Goal: Information Seeking & Learning: Learn about a topic

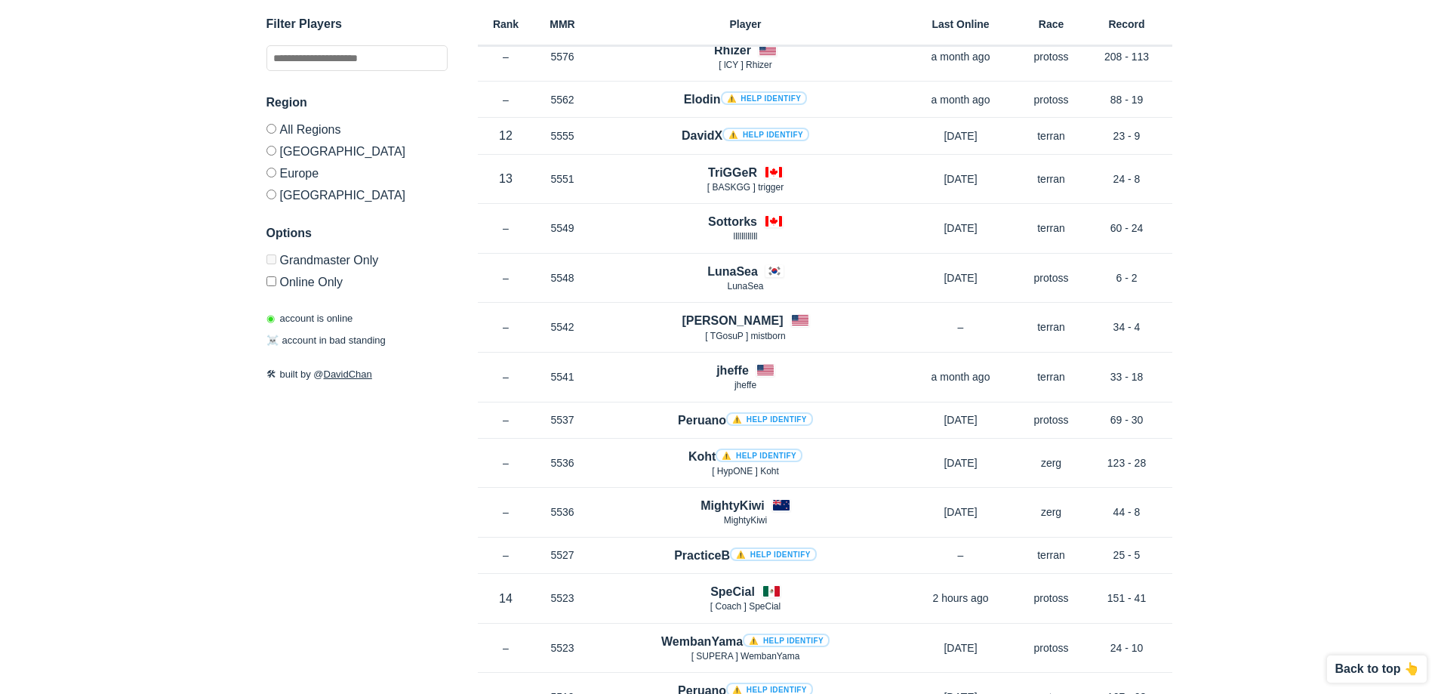
drag, startPoint x: 1286, startPoint y: 391, endPoint x: 1249, endPoint y: 525, distance: 139.2
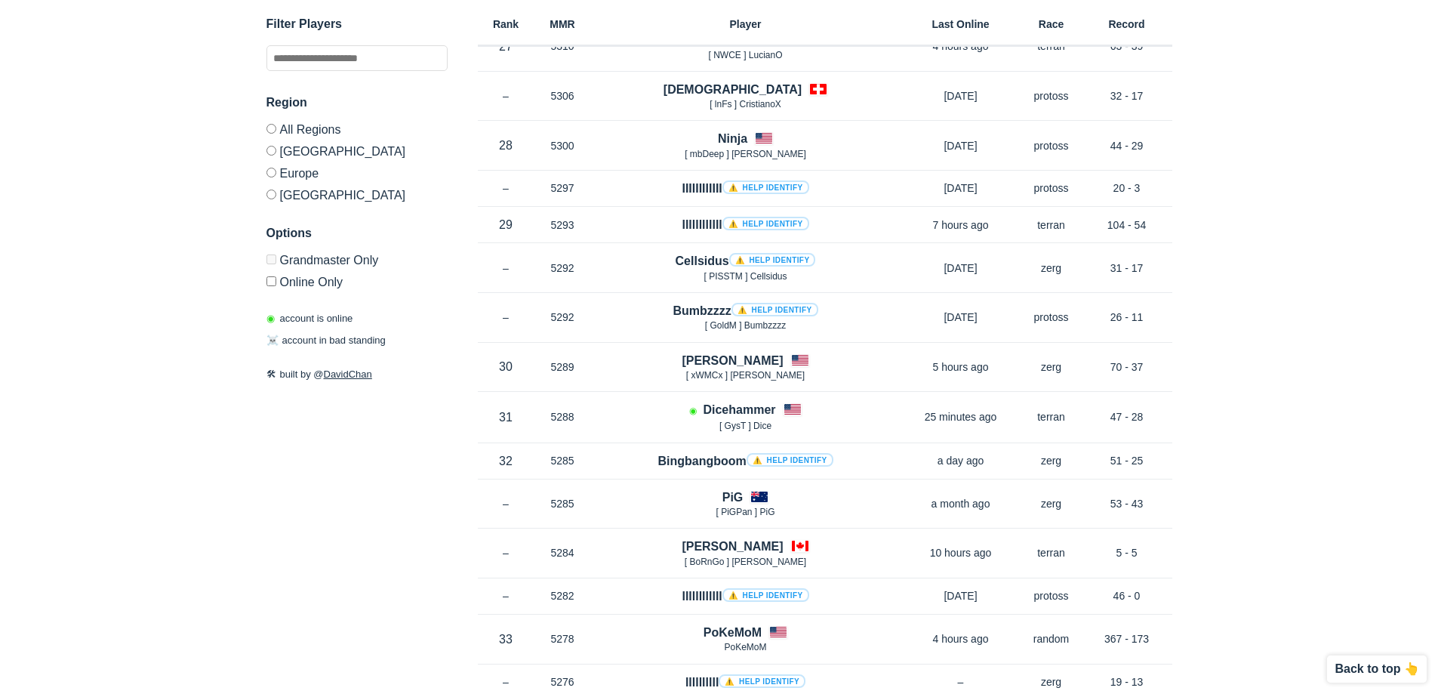
scroll to position [8367, 0]
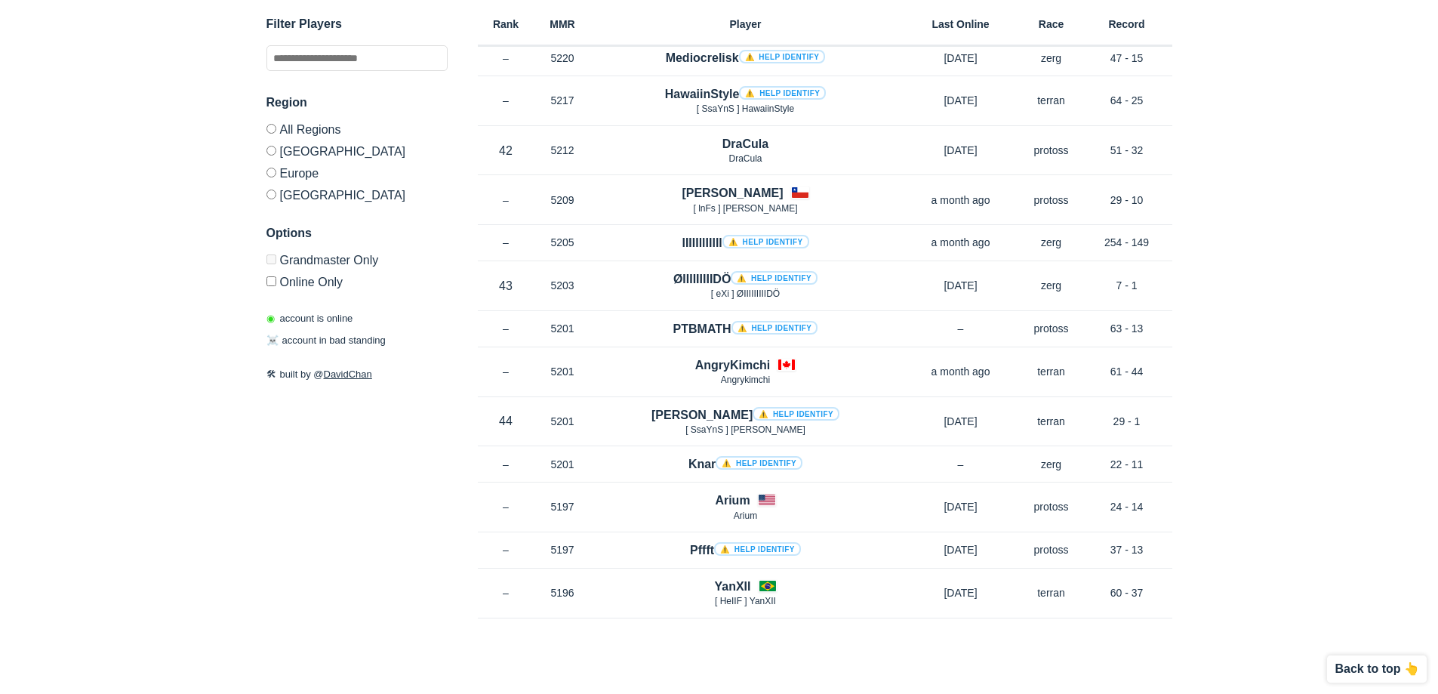
drag, startPoint x: 1331, startPoint y: 220, endPoint x: 1281, endPoint y: 565, distance: 348.5
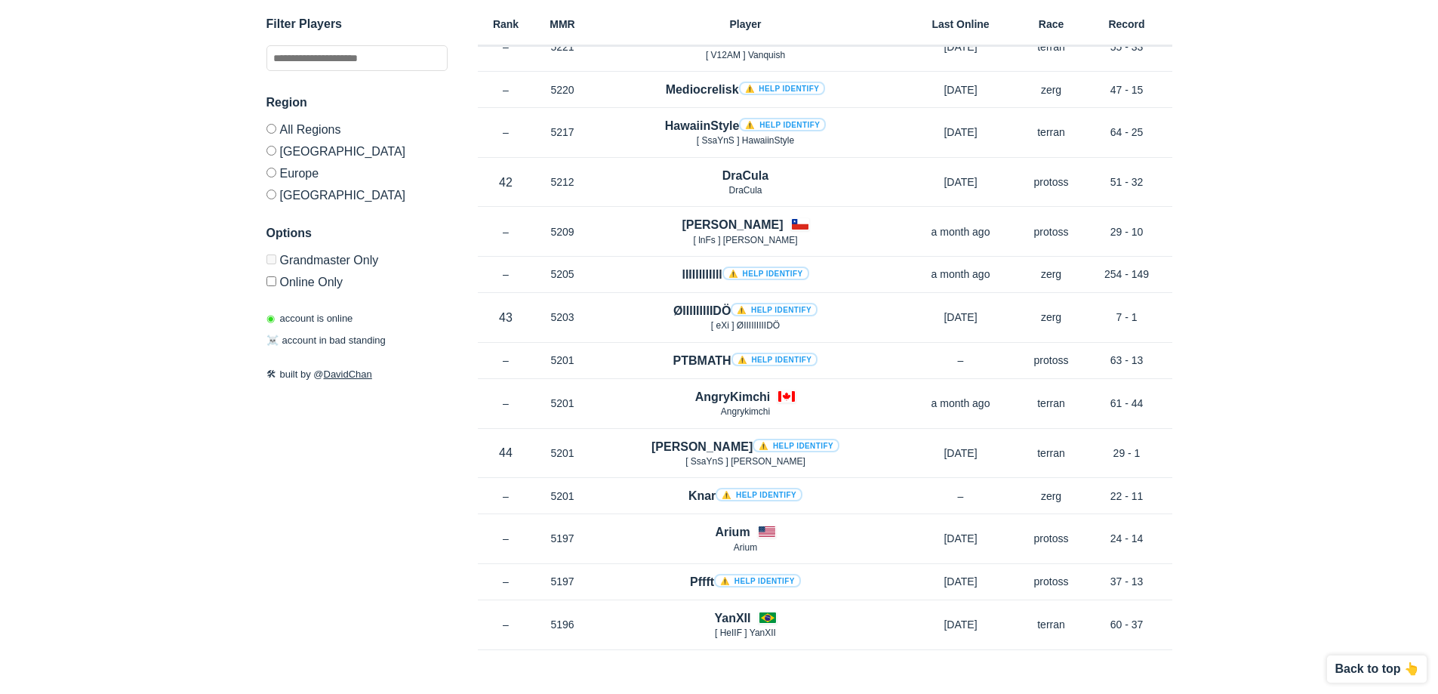
scroll to position [8367, 0]
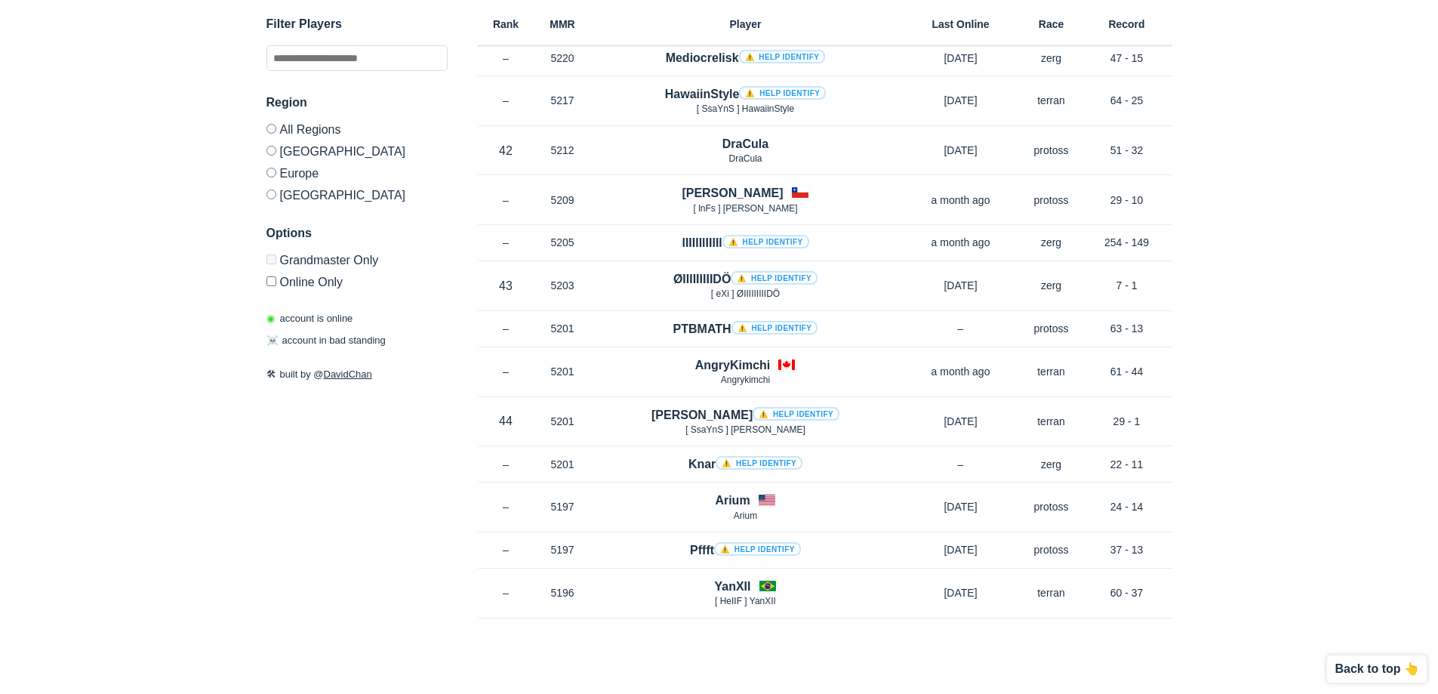
drag, startPoint x: 1270, startPoint y: 402, endPoint x: 1238, endPoint y: 529, distance: 131.5
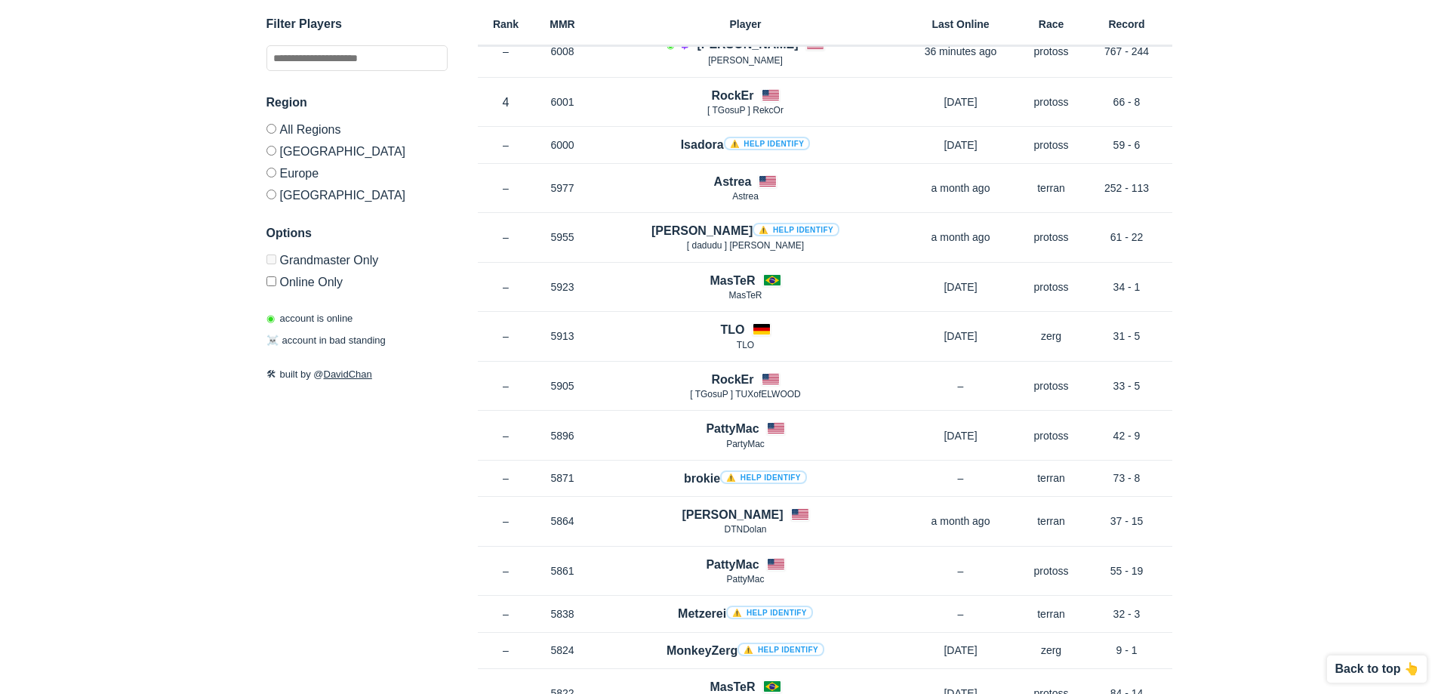
scroll to position [0, 0]
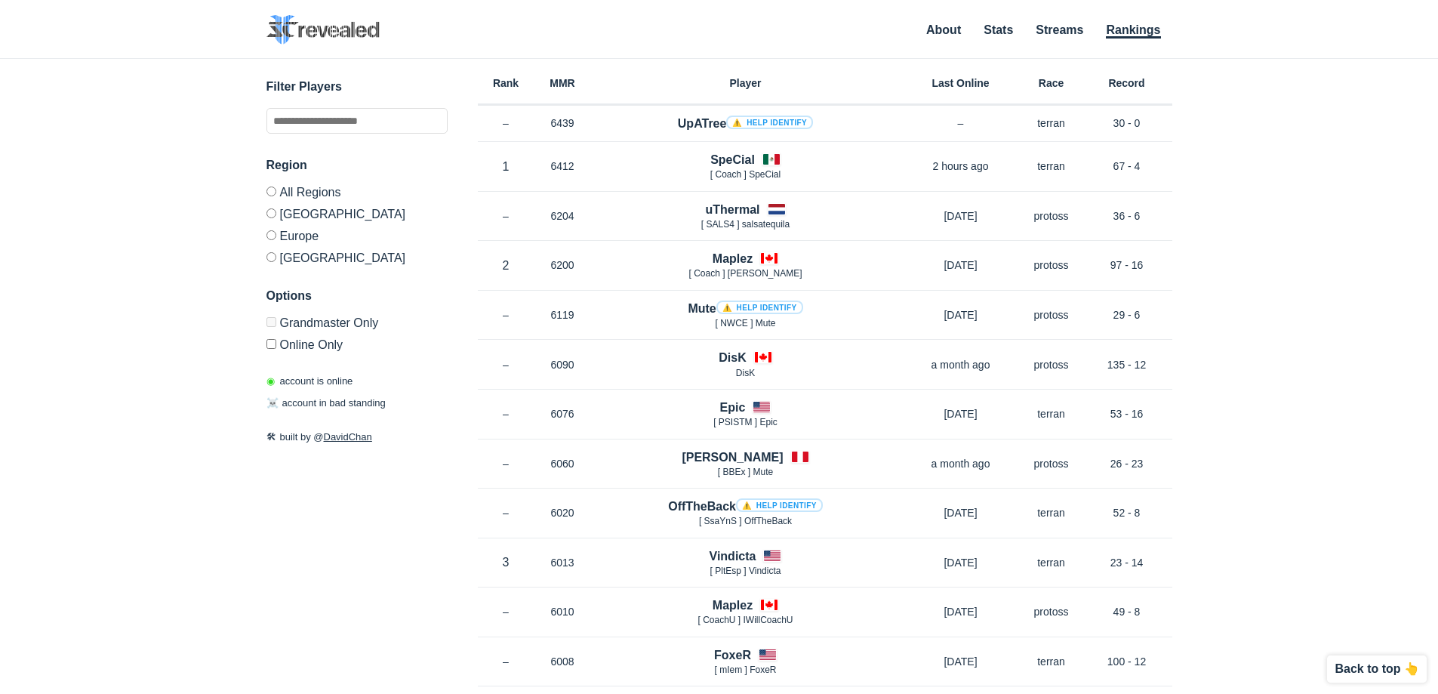
drag, startPoint x: 1267, startPoint y: 346, endPoint x: 844, endPoint y: 83, distance: 498.7
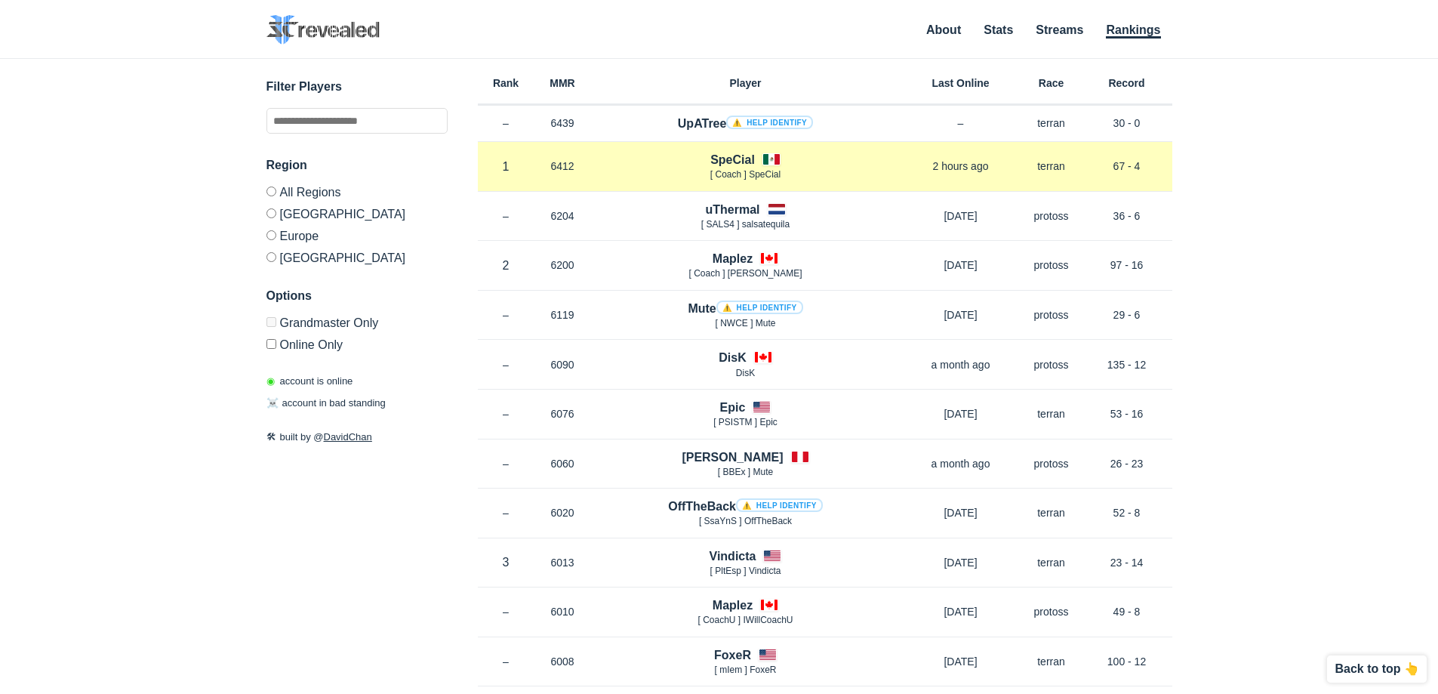
click at [651, 165] on div "SpeCial [ Coach ] SpeCial" at bounding box center [745, 166] width 309 height 31
click at [741, 151] on h4 "SpeCial" at bounding box center [732, 159] width 45 height 17
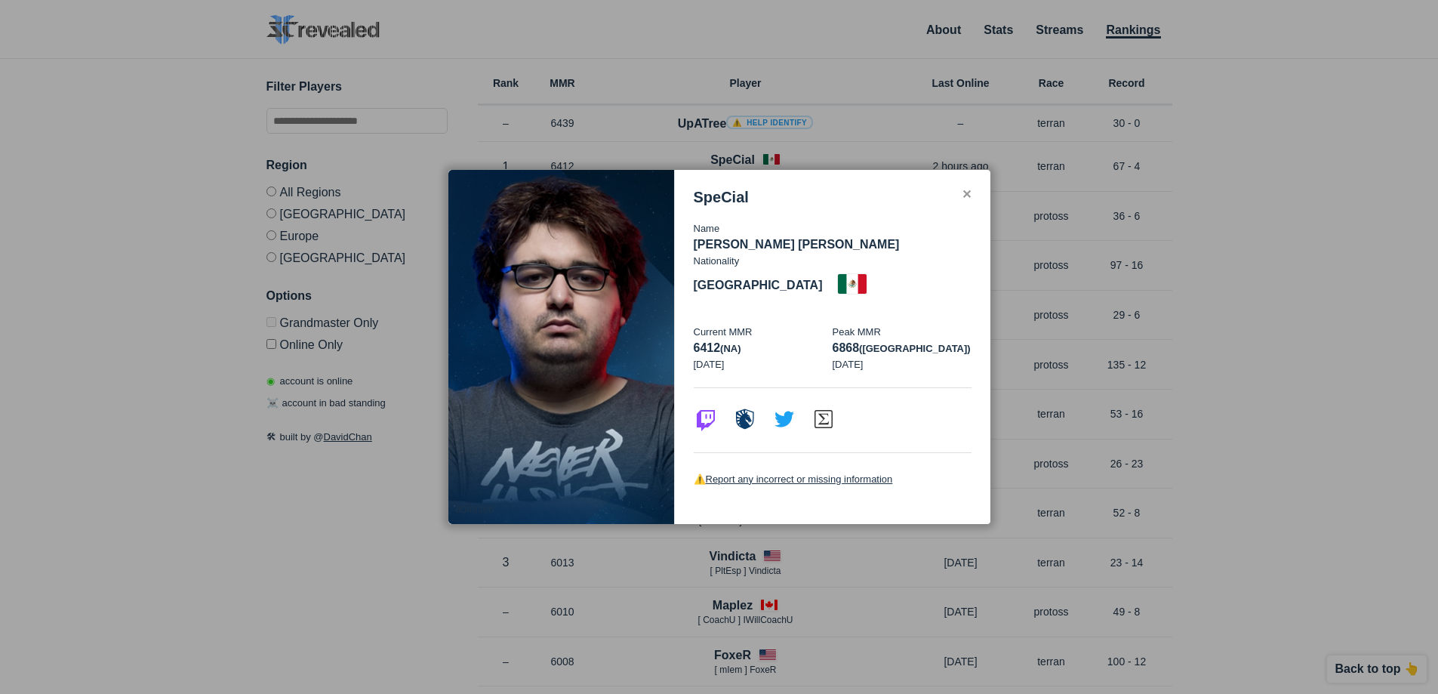
click at [285, 544] on div at bounding box center [719, 347] width 1438 height 694
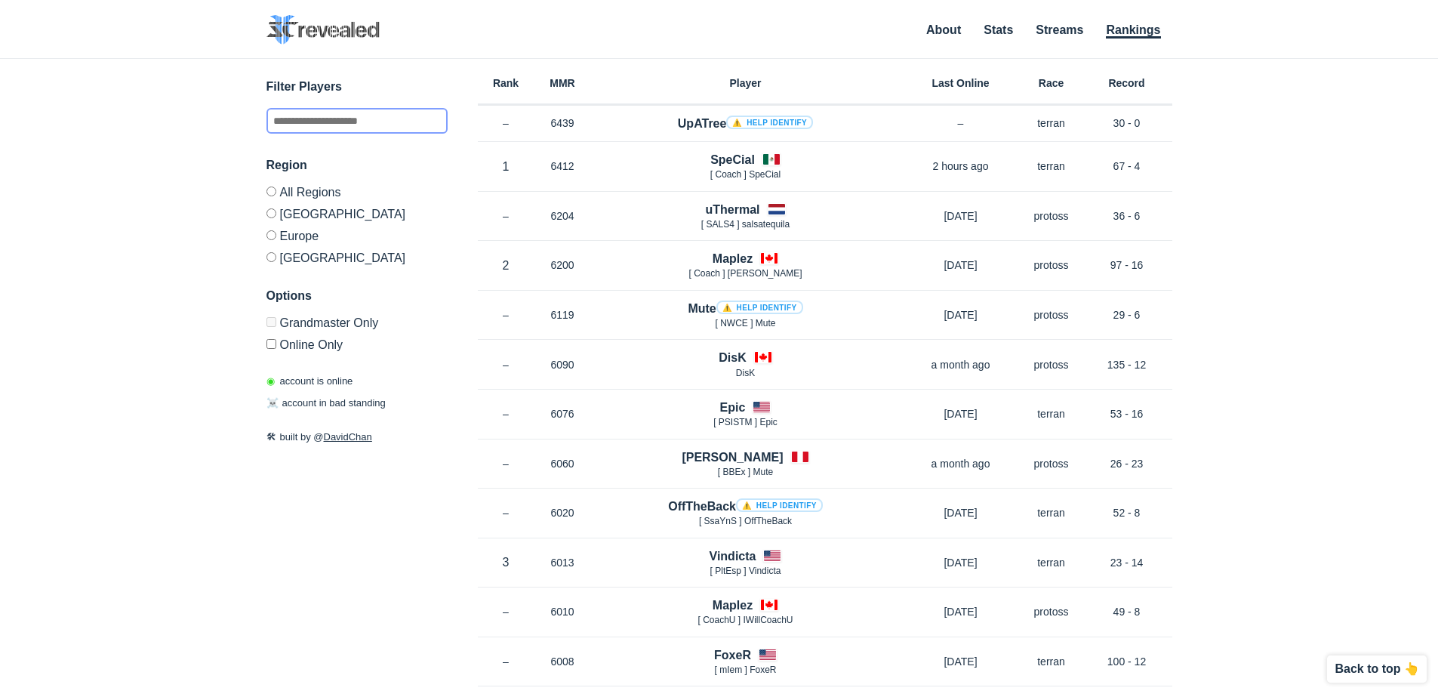
click at [370, 131] on input "text" at bounding box center [356, 121] width 181 height 26
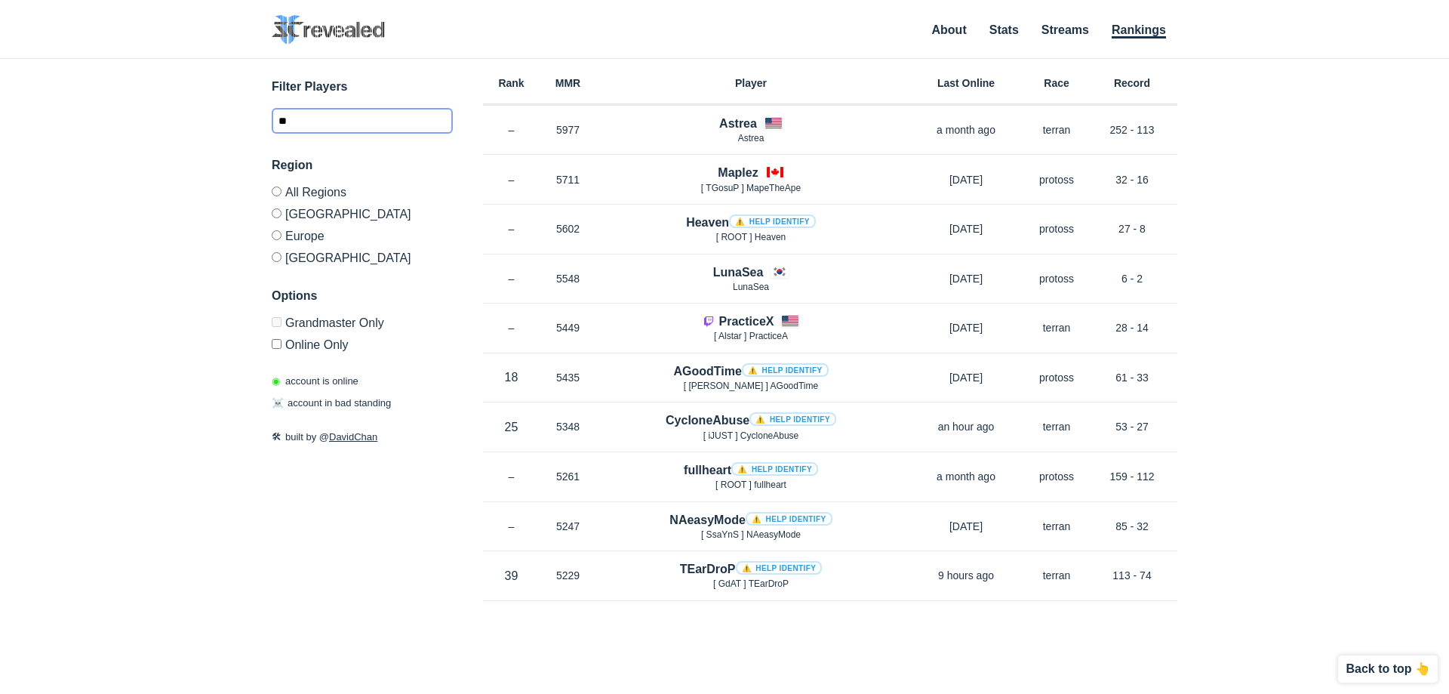
type input "*"
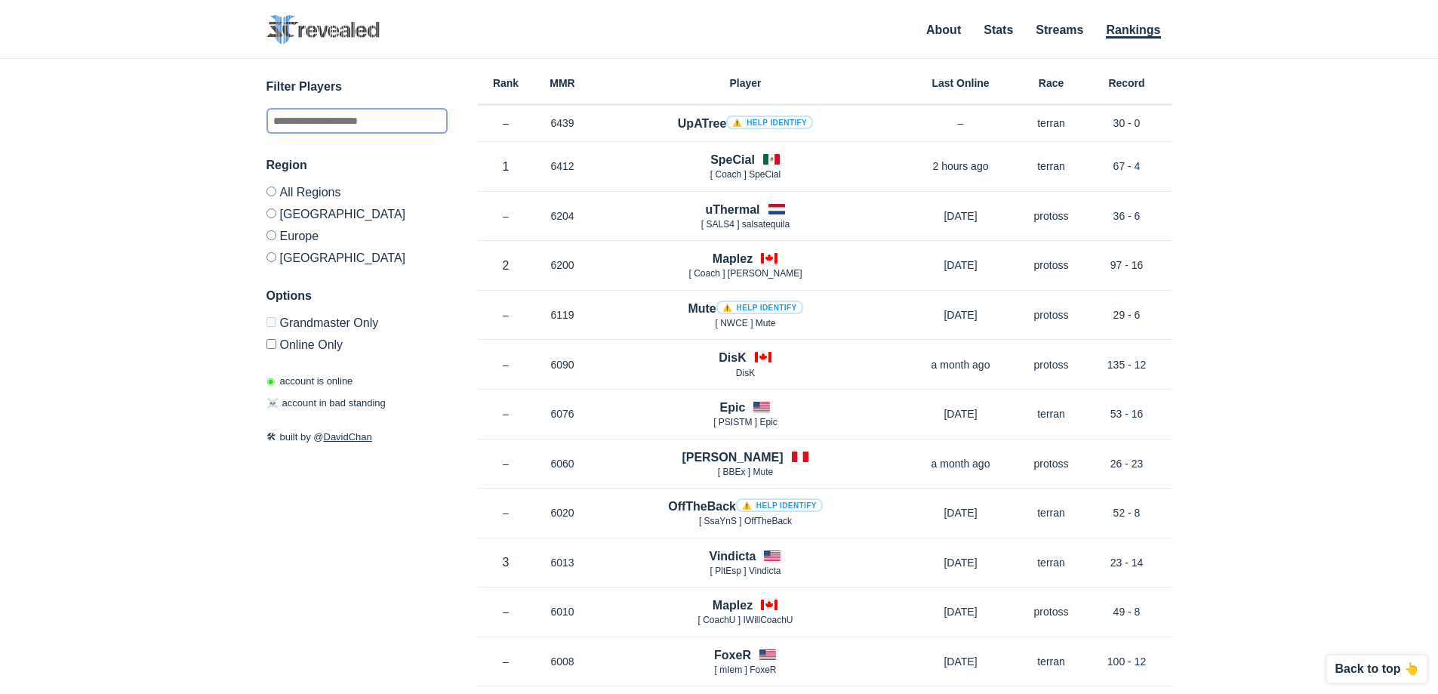
click at [426, 116] on input "text" at bounding box center [356, 121] width 181 height 26
click at [1076, 36] on li "Streams" at bounding box center [1060, 32] width 48 height 17
click at [1067, 34] on link "Streams" at bounding box center [1060, 30] width 48 height 15
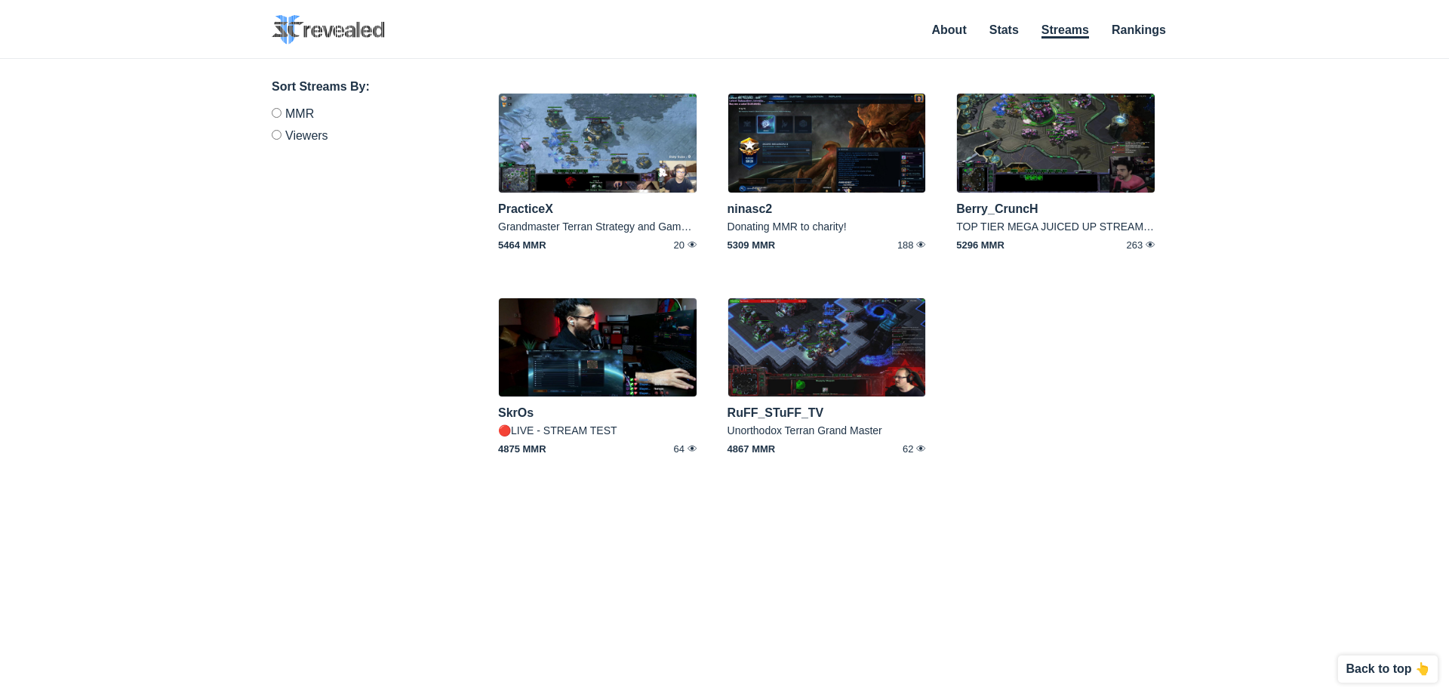
click at [1135, 23] on ul "About Stats Streams Rankings" at bounding box center [1047, 30] width 261 height 20
click at [1141, 28] on link "Rankings" at bounding box center [1139, 30] width 54 height 15
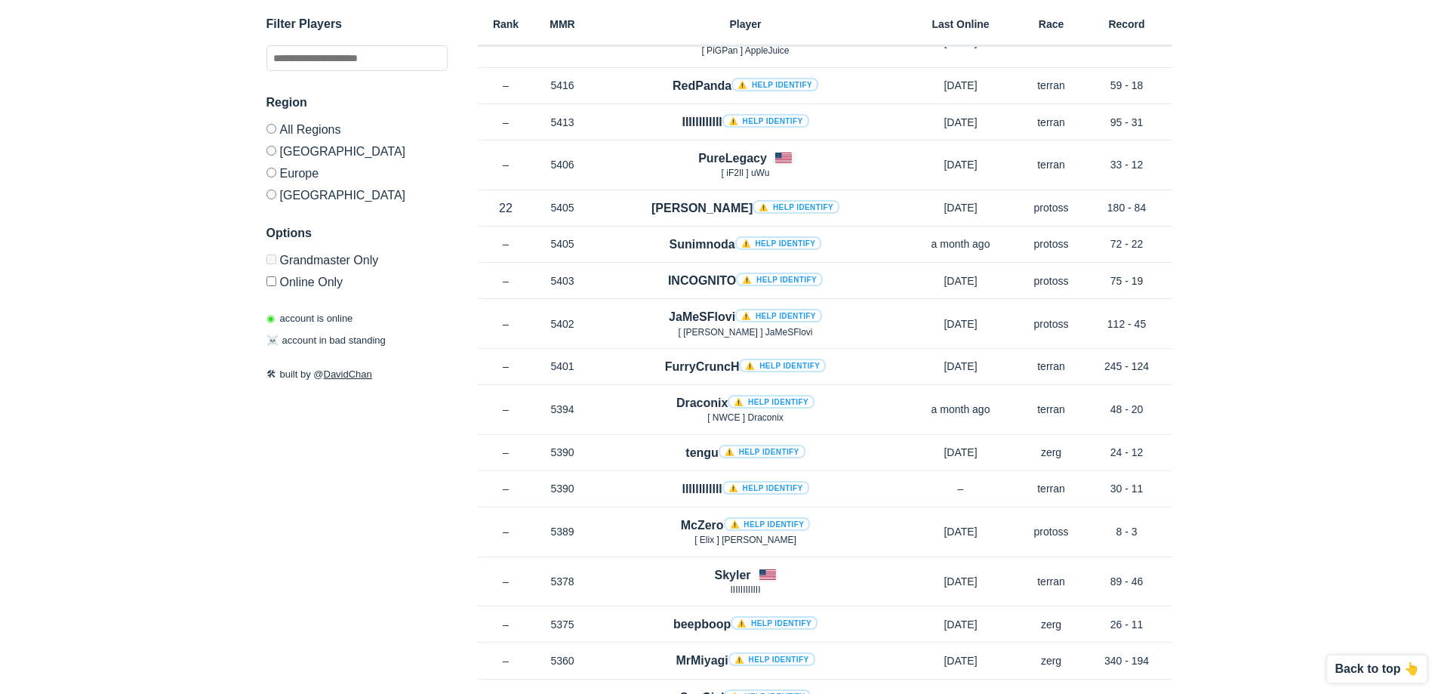
drag, startPoint x: 1185, startPoint y: 609, endPoint x: 1184, endPoint y: 635, distance: 25.7
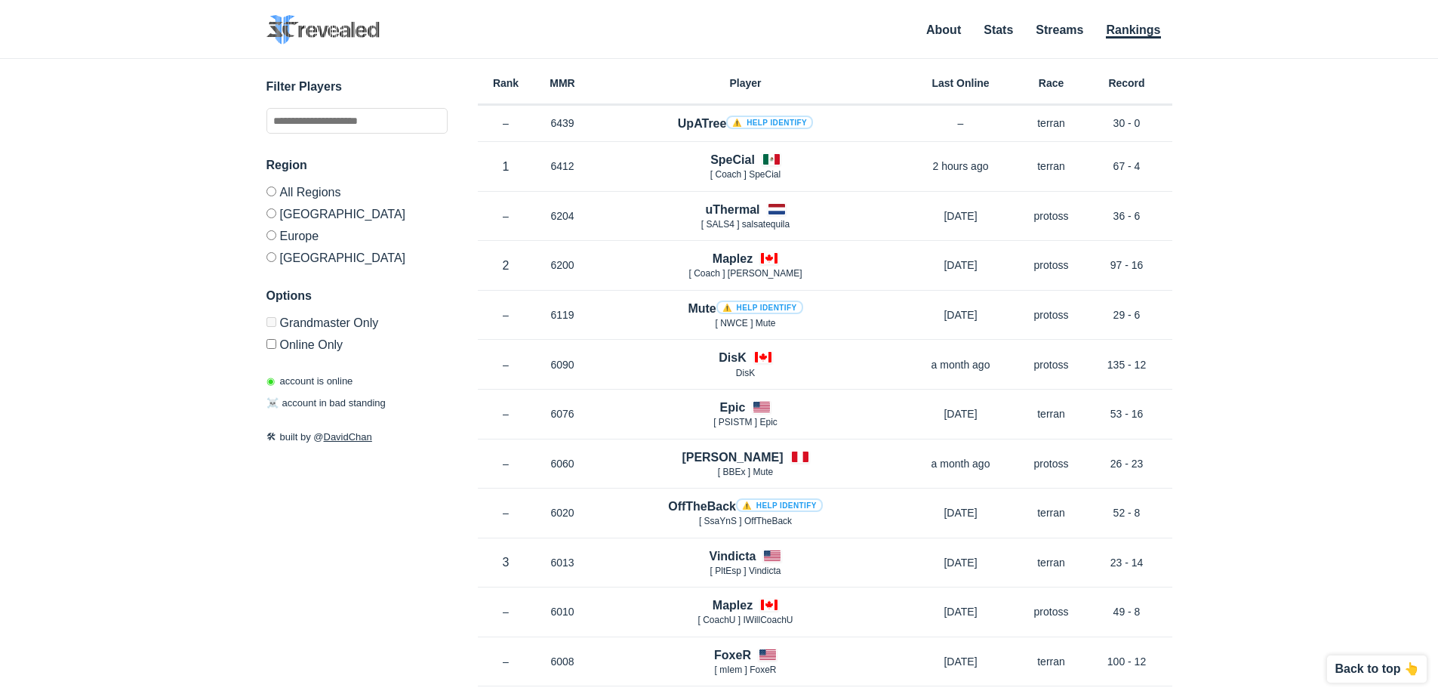
drag, startPoint x: 1142, startPoint y: 402, endPoint x: 360, endPoint y: 154, distance: 820.5
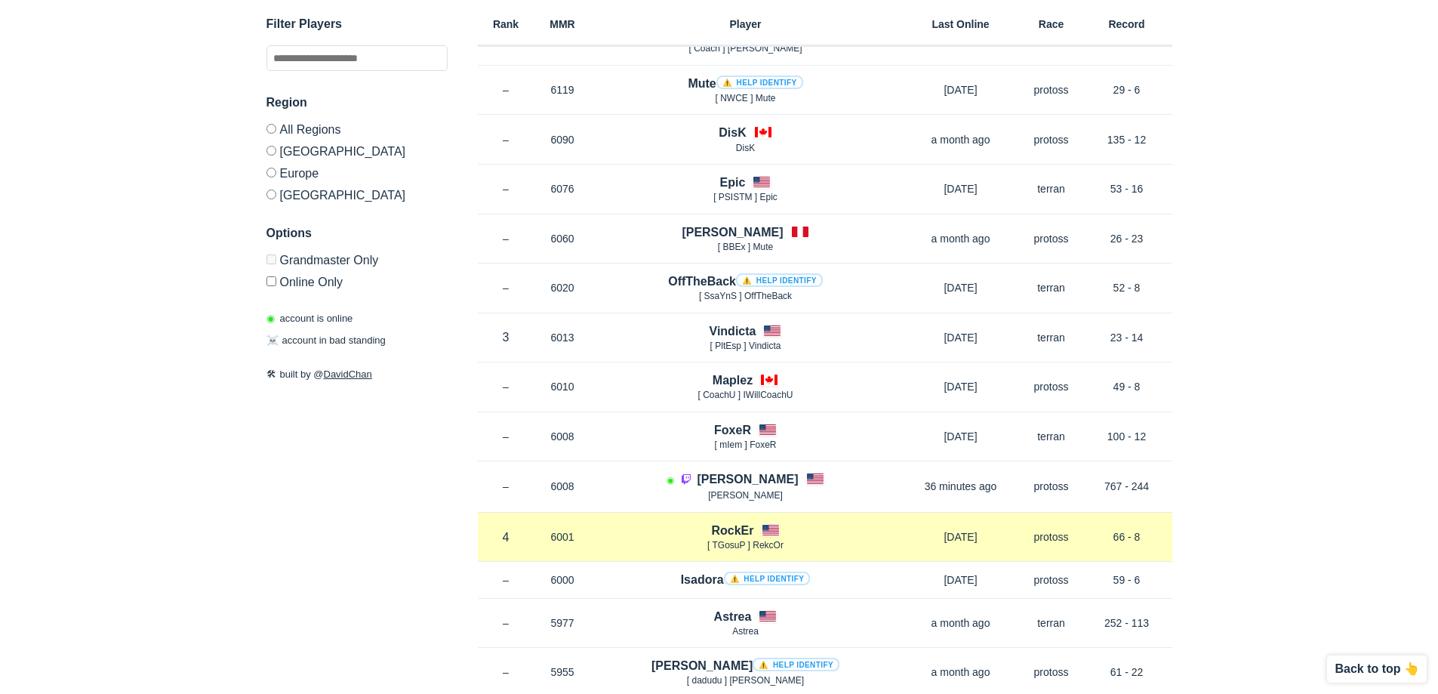
scroll to position [226, 0]
click at [735, 528] on h4 "RockEr" at bounding box center [732, 528] width 42 height 17
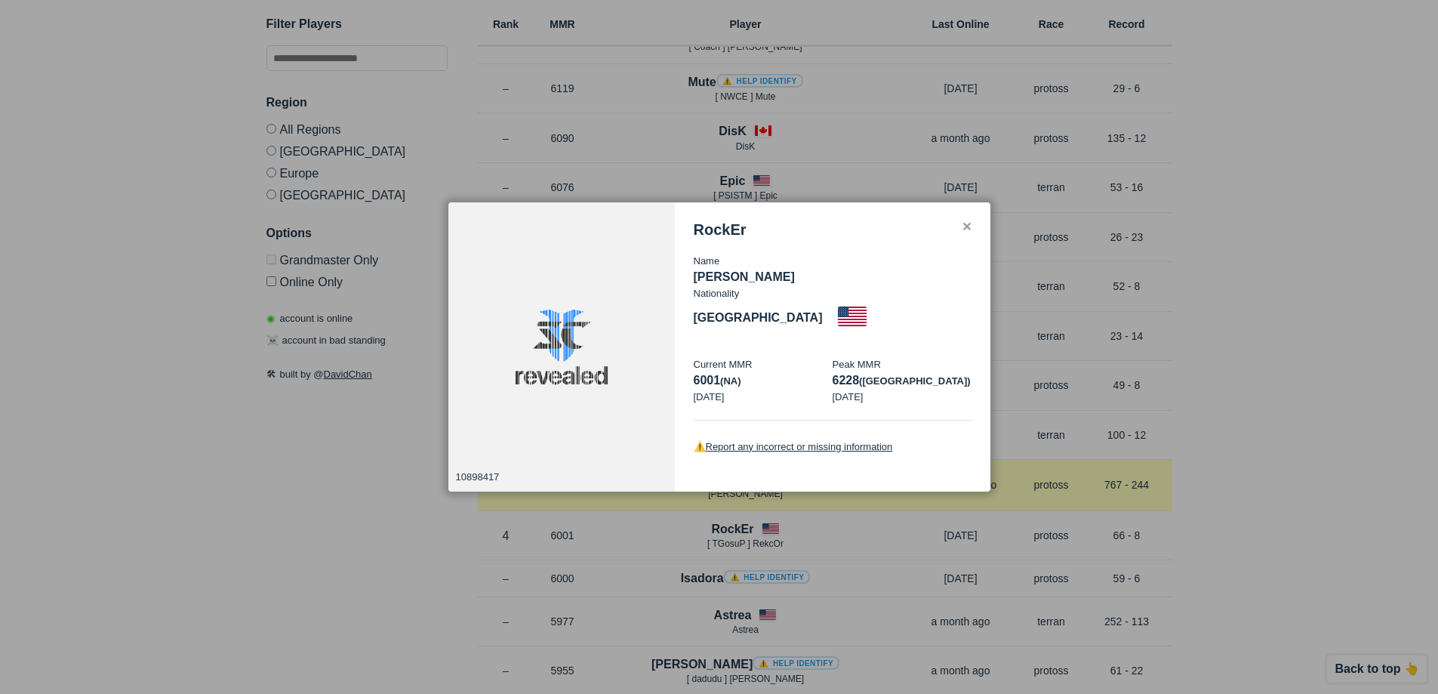
drag, startPoint x: 1175, startPoint y: 497, endPoint x: 1150, endPoint y: 495, distance: 25.0
click at [1171, 499] on div at bounding box center [719, 347] width 1438 height 694
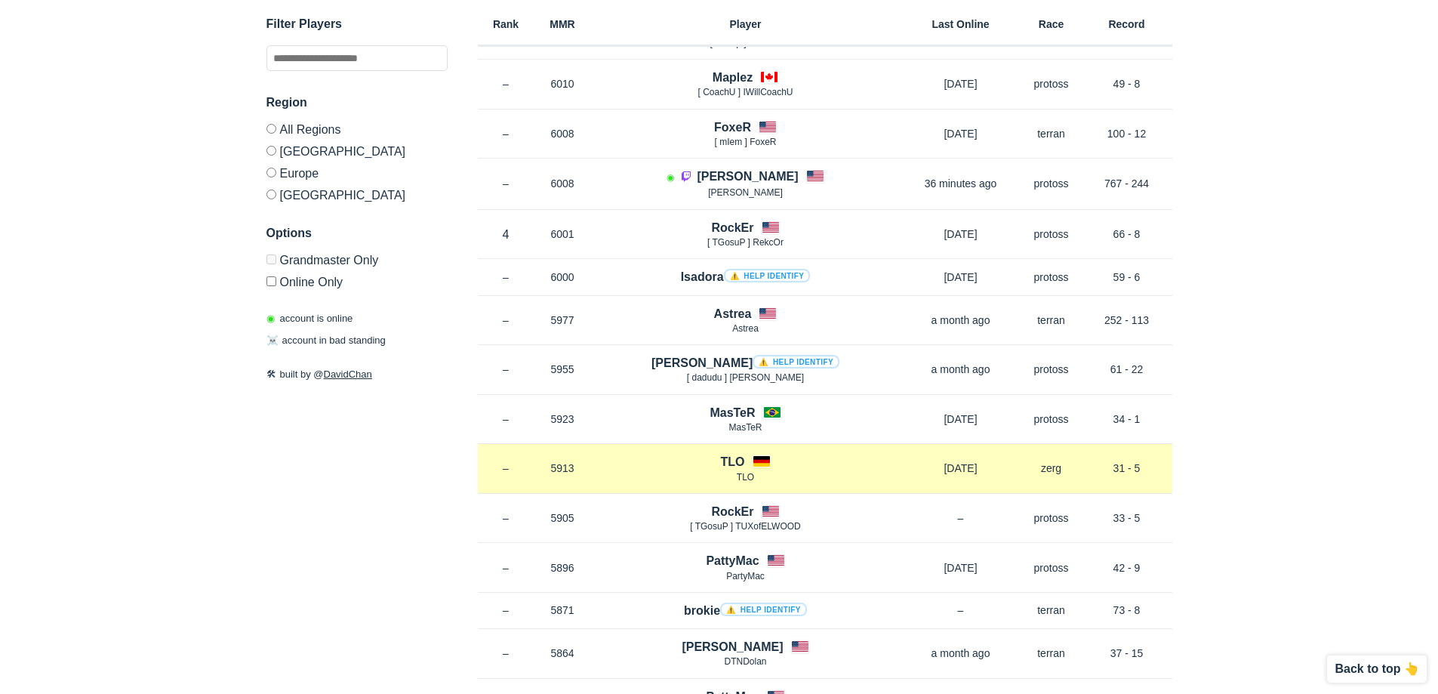
scroll to position [528, 0]
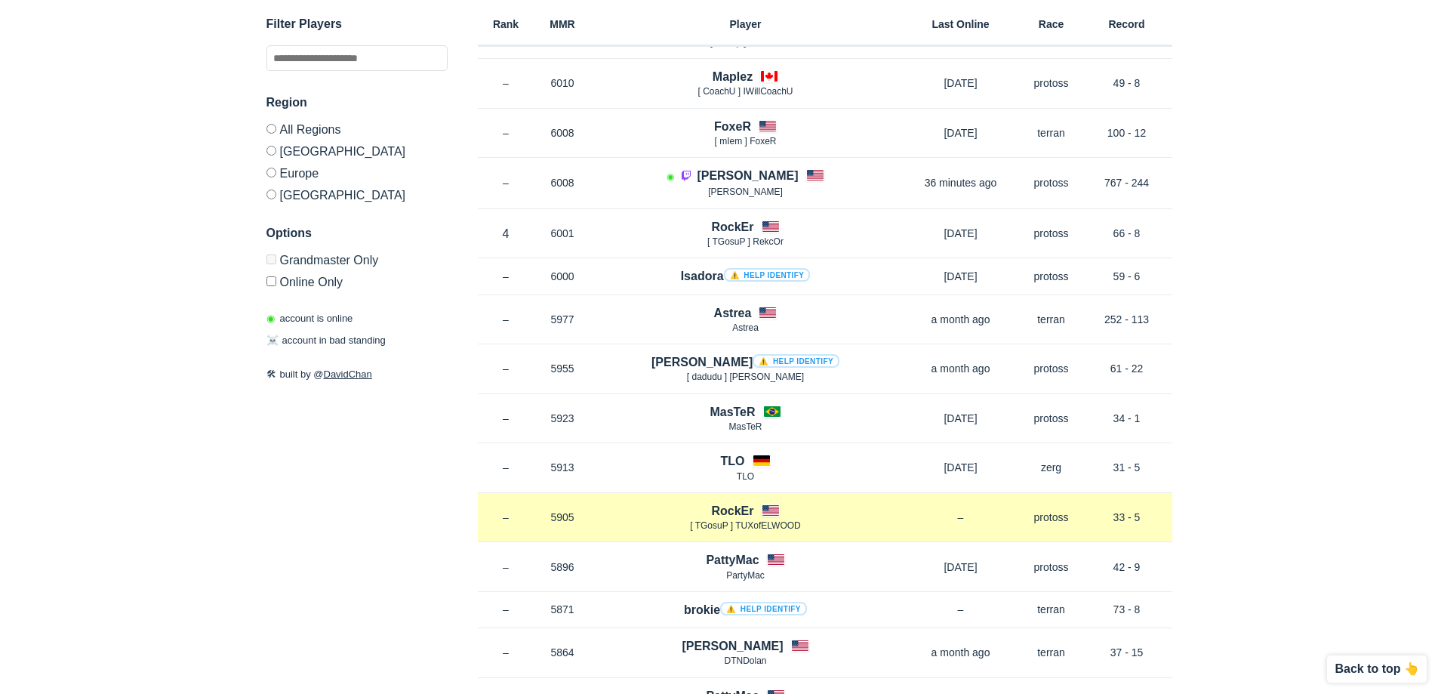
click at [731, 506] on h4 "RockEr" at bounding box center [732, 510] width 42 height 17
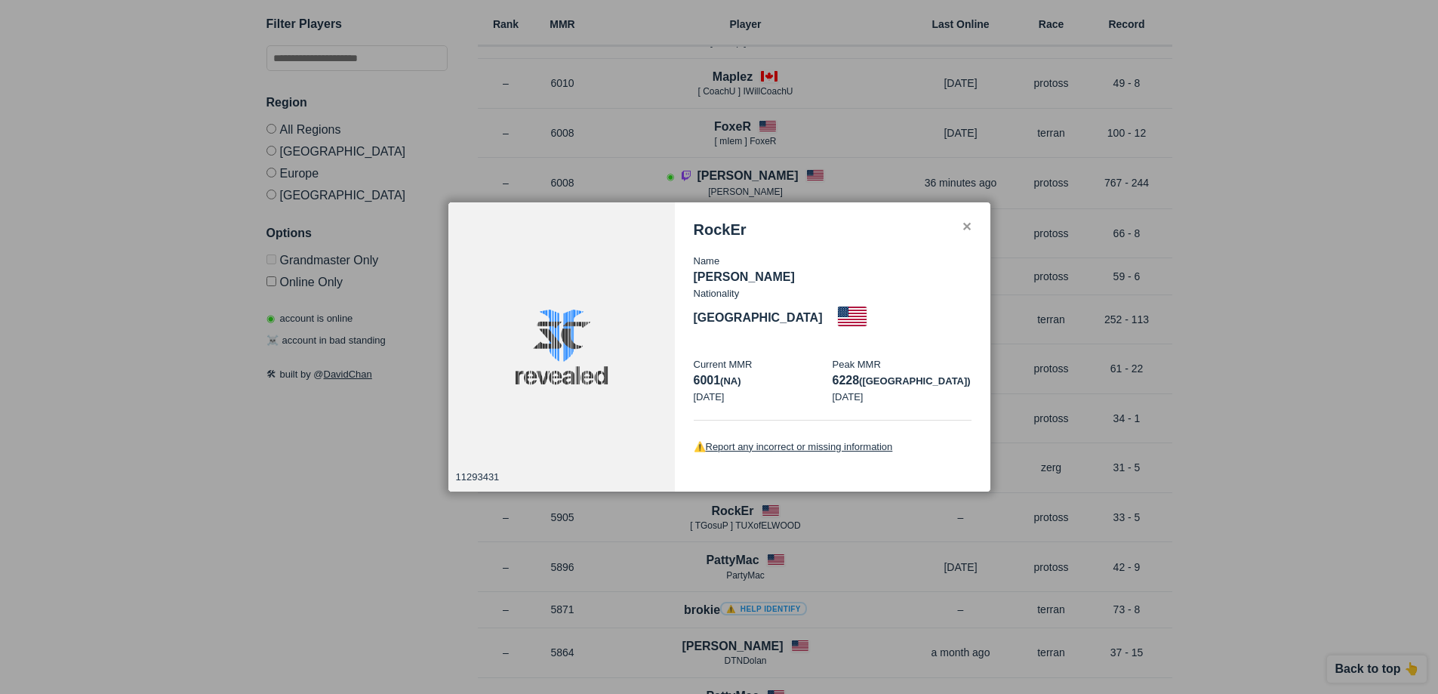
click at [1228, 456] on div at bounding box center [719, 347] width 1438 height 694
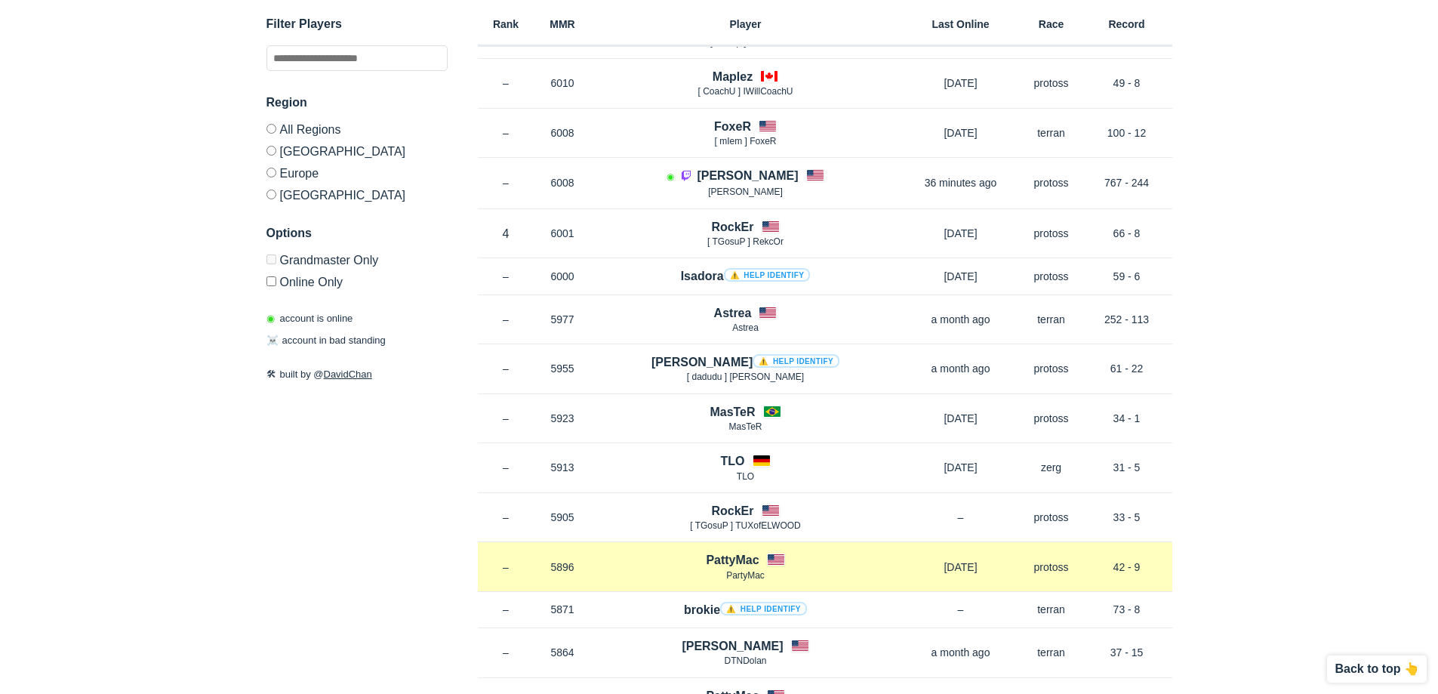
click at [731, 567] on h4 "PattyMac" at bounding box center [732, 559] width 53 height 17
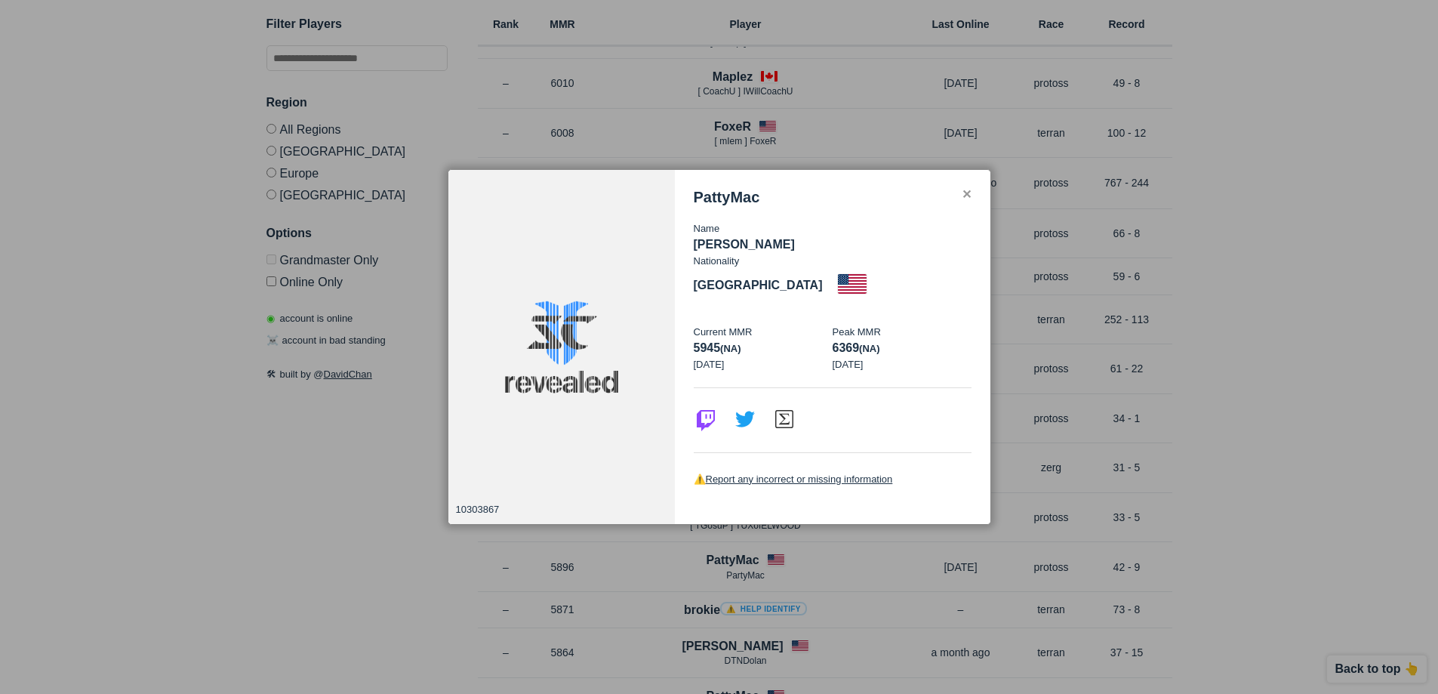
click at [1197, 349] on div at bounding box center [719, 347] width 1438 height 694
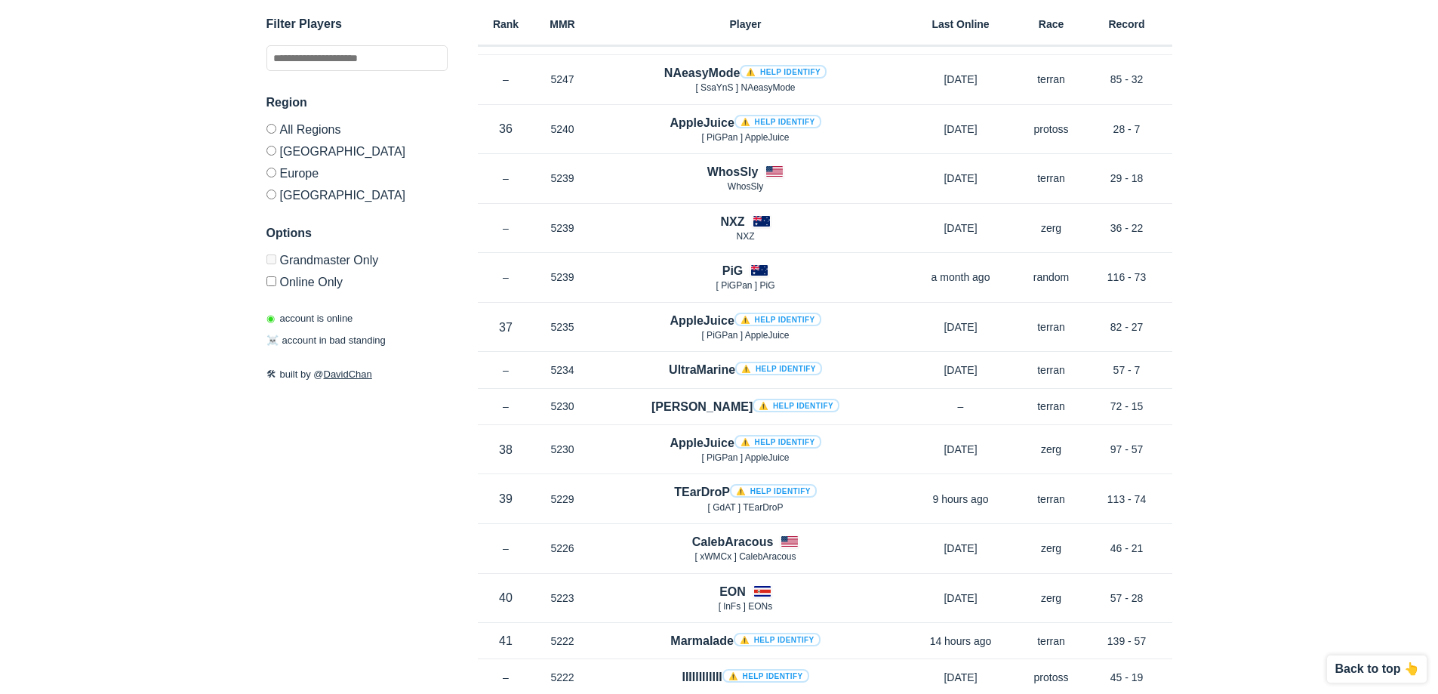
scroll to position [7398, 0]
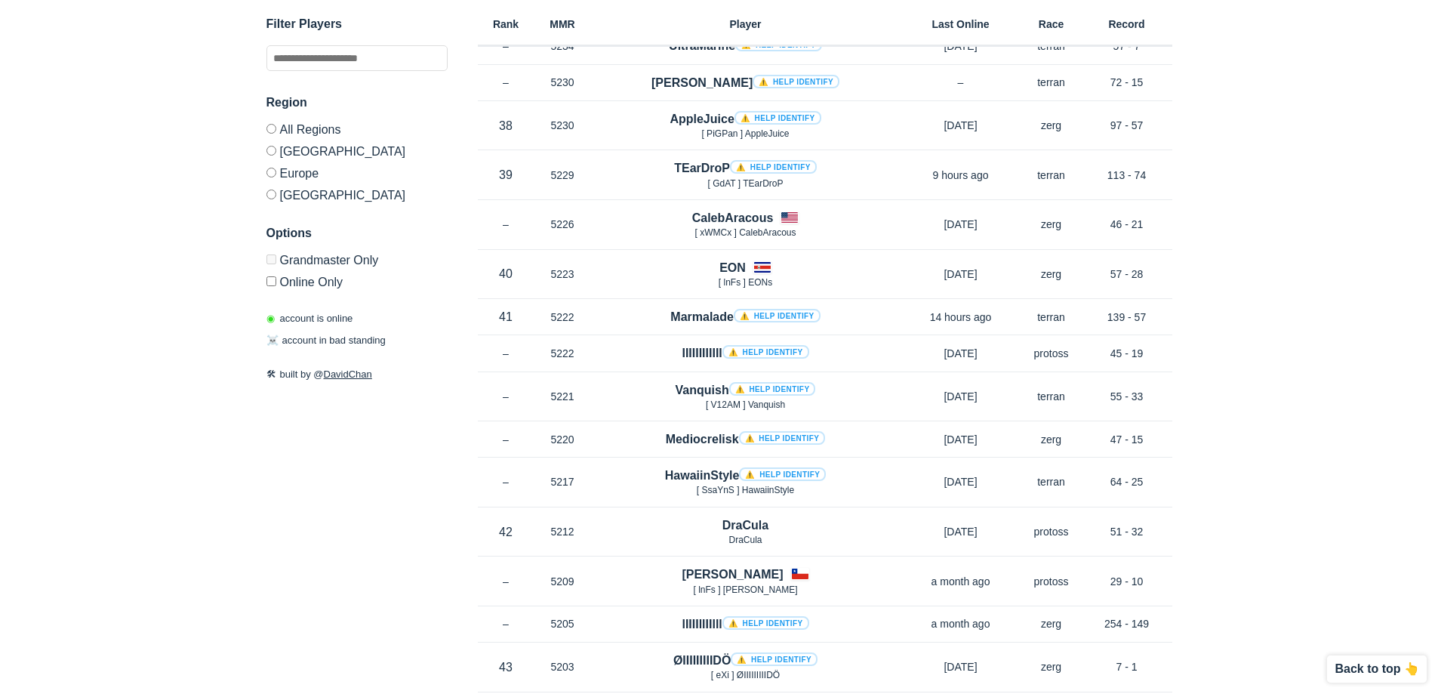
drag, startPoint x: 333, startPoint y: 374, endPoint x: 343, endPoint y: 377, distance: 10.3
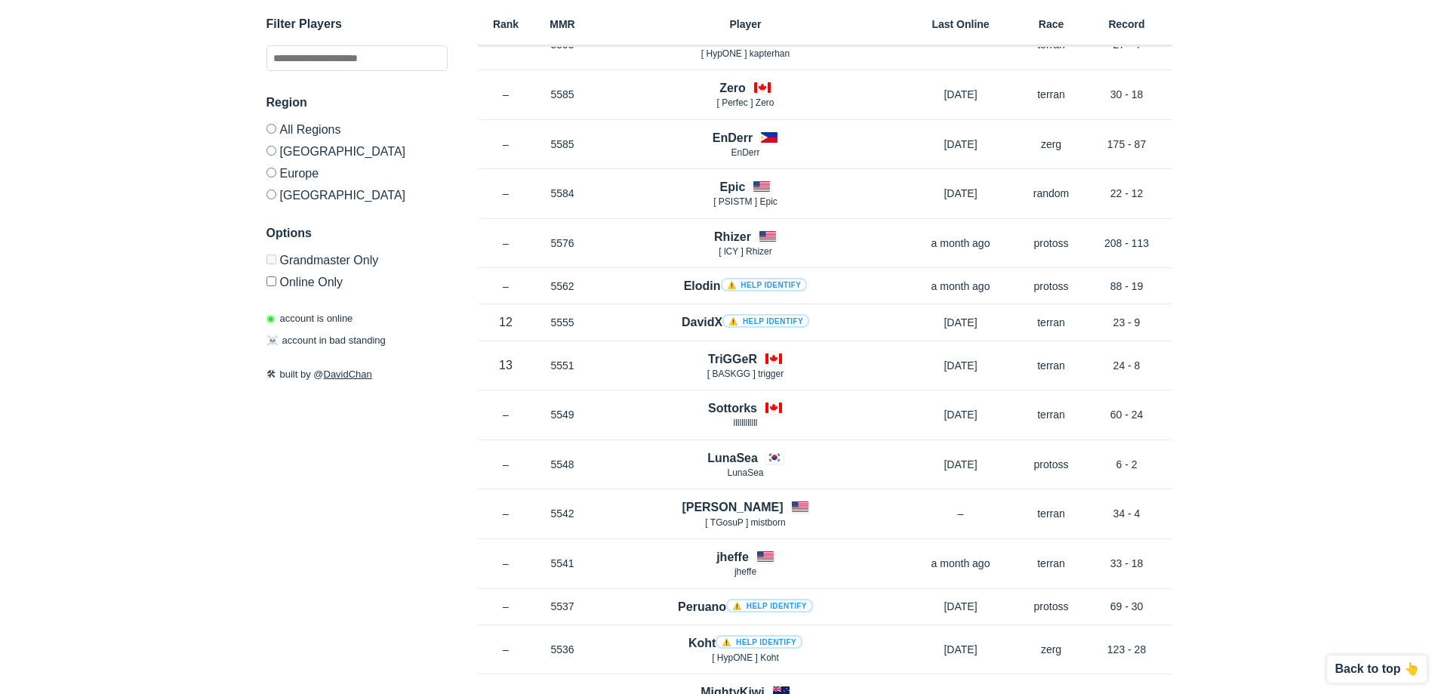
scroll to position [0, 0]
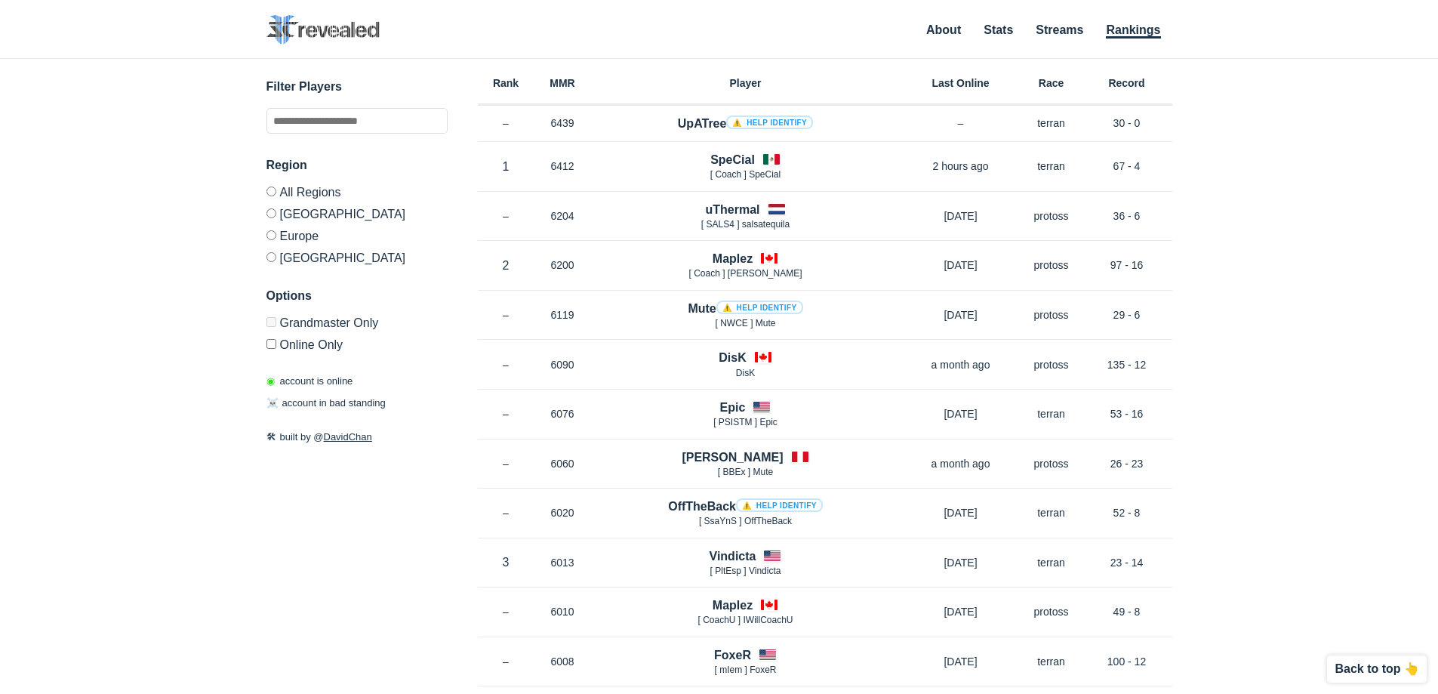
drag, startPoint x: 445, startPoint y: 562, endPoint x: 286, endPoint y: 262, distance: 340.0
